Goal: Task Accomplishment & Management: Manage account settings

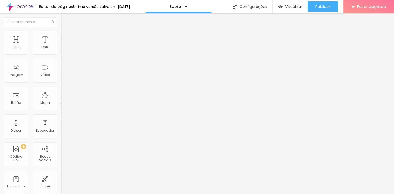
click at [61, 46] on span "Trocar imagem" at bounding box center [75, 43] width 29 height 5
click at [61, 45] on div "Trocar imagem" at bounding box center [91, 43] width 61 height 4
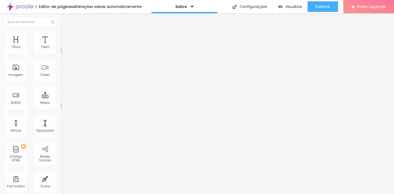
click at [61, 46] on span "Trocar imagem" at bounding box center [75, 43] width 29 height 5
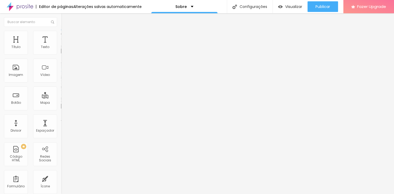
click at [288, 10] on div "Visualizar" at bounding box center [290, 6] width 24 height 11
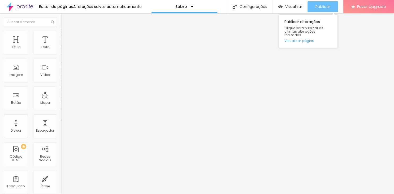
click at [319, 10] on div "Publicar" at bounding box center [322, 6] width 15 height 11
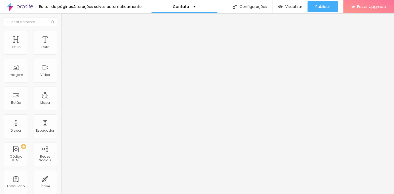
click at [61, 46] on span "Trocar imagem" at bounding box center [75, 43] width 29 height 5
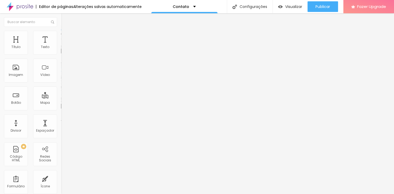
click at [280, 3] on div "Visualizar" at bounding box center [290, 6] width 24 height 11
click at [61, 45] on div "Trocar imagem" at bounding box center [91, 43] width 61 height 4
click at [61, 46] on span "Trocar imagem" at bounding box center [75, 43] width 29 height 5
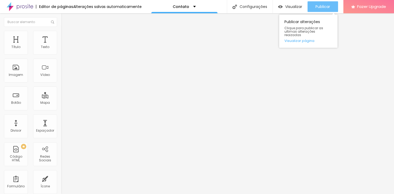
click at [313, 8] on button "Publicar" at bounding box center [322, 6] width 30 height 11
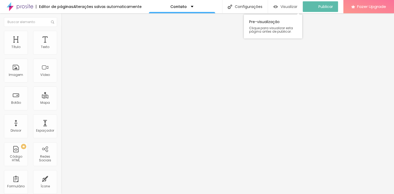
click at [296, 7] on span "Visualizar" at bounding box center [288, 7] width 17 height 4
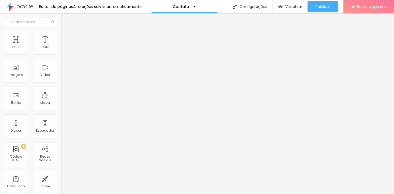
click at [69, 58] on div "Conectar" at bounding box center [78, 53] width 19 height 11
